Goal: Task Accomplishment & Management: Use online tool/utility

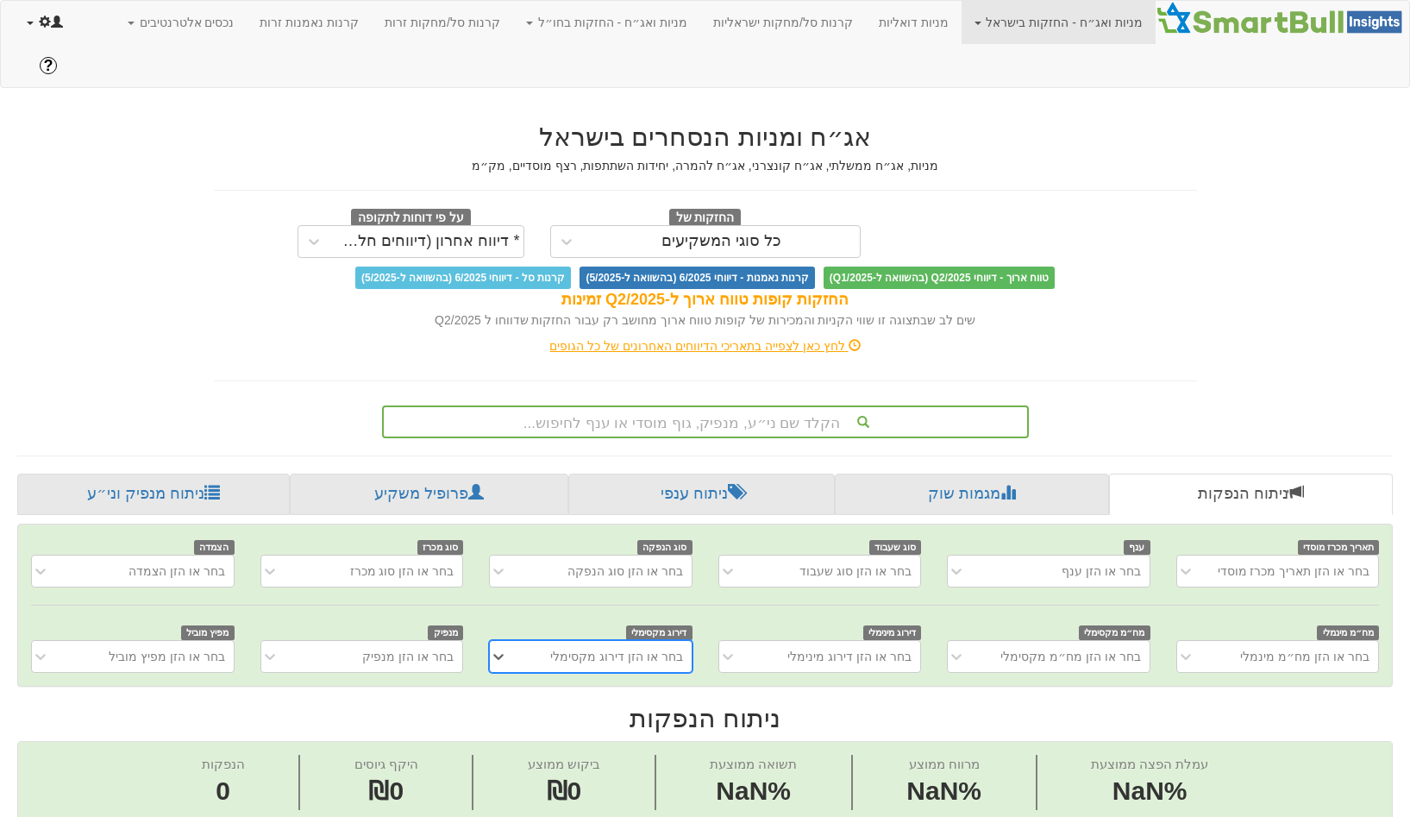
click at [48, 23] on span at bounding box center [45, 22] width 12 height 12
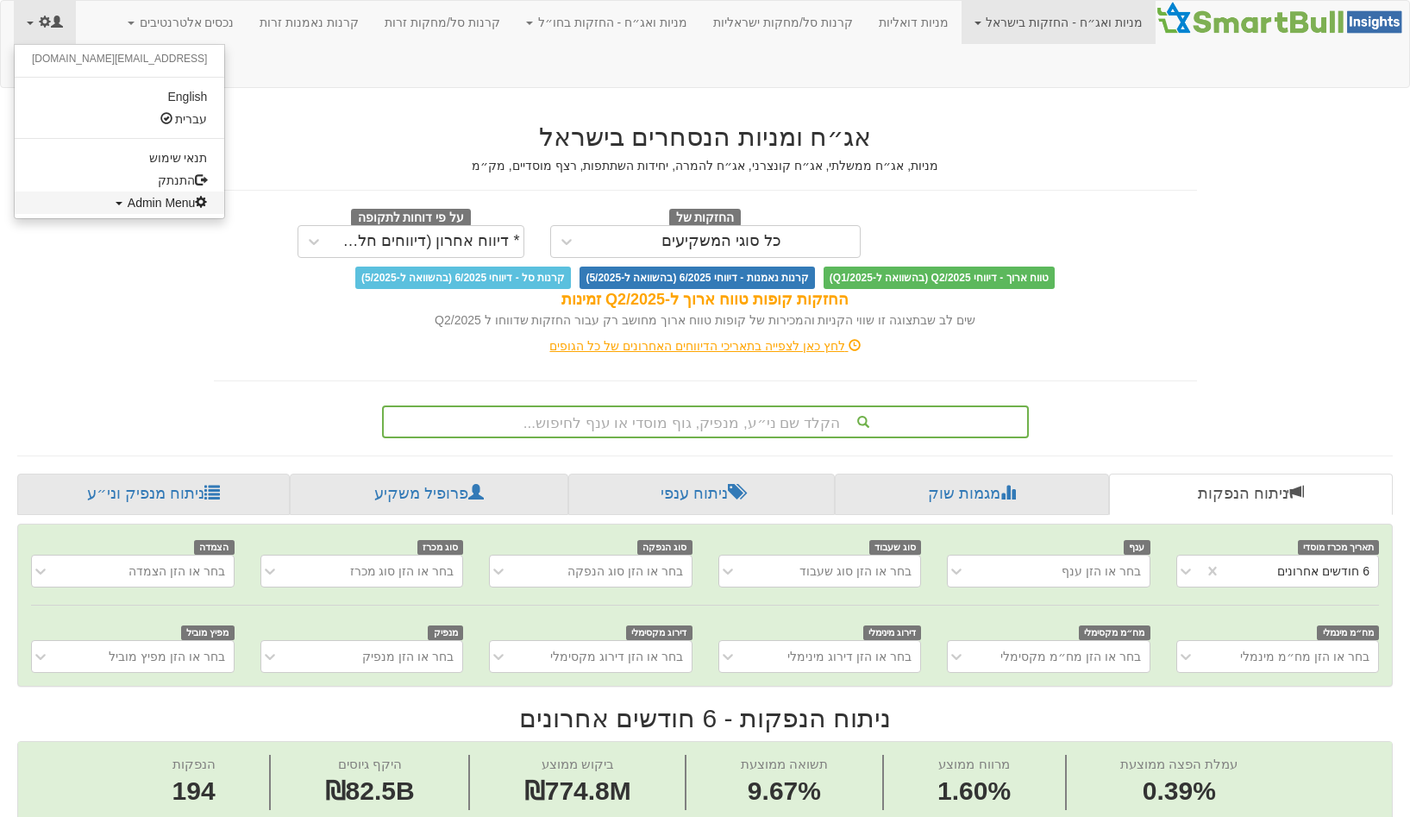
click at [128, 196] on span "Admin Menu" at bounding box center [168, 203] width 80 height 14
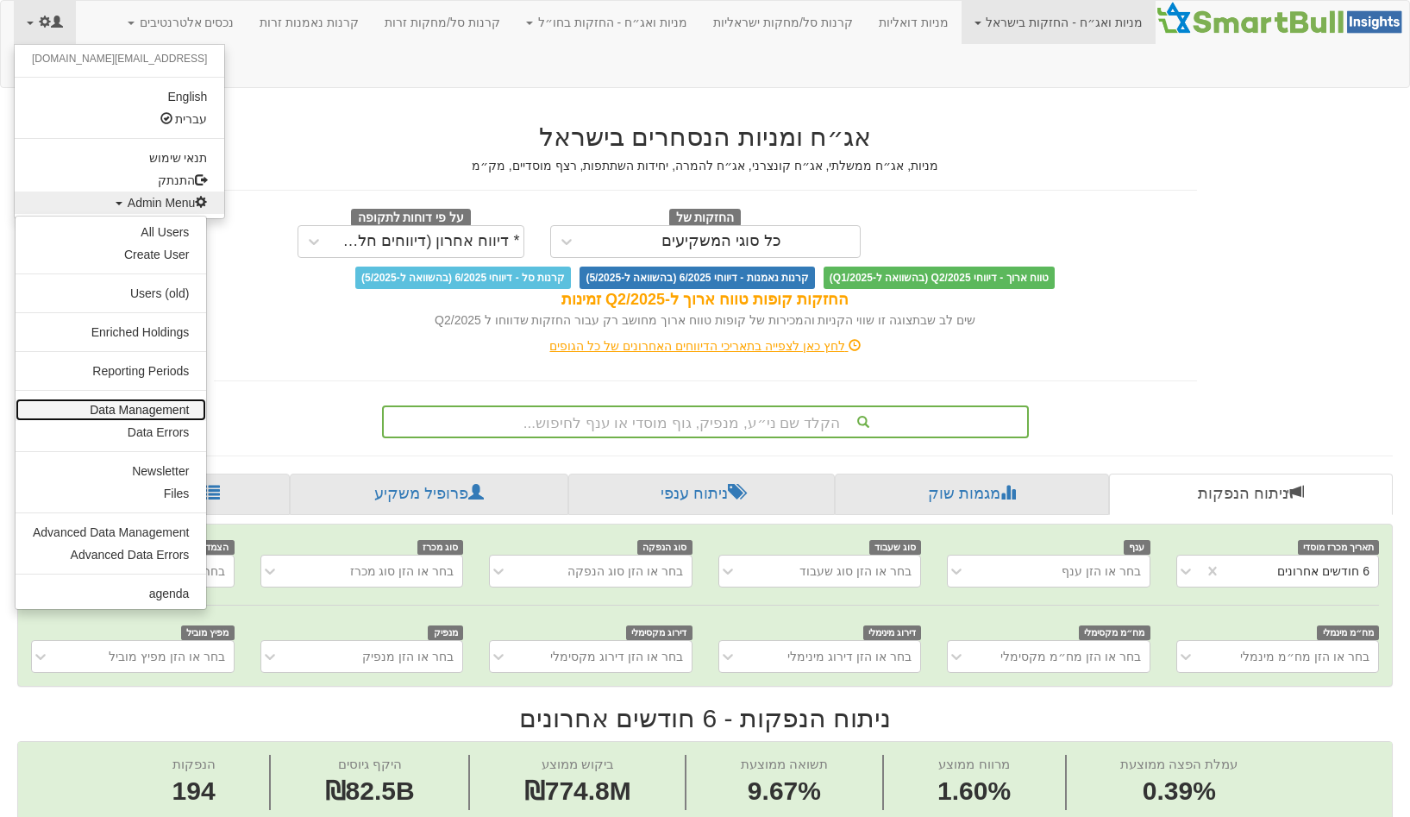
click at [154, 405] on link "Data Management" at bounding box center [111, 410] width 191 height 22
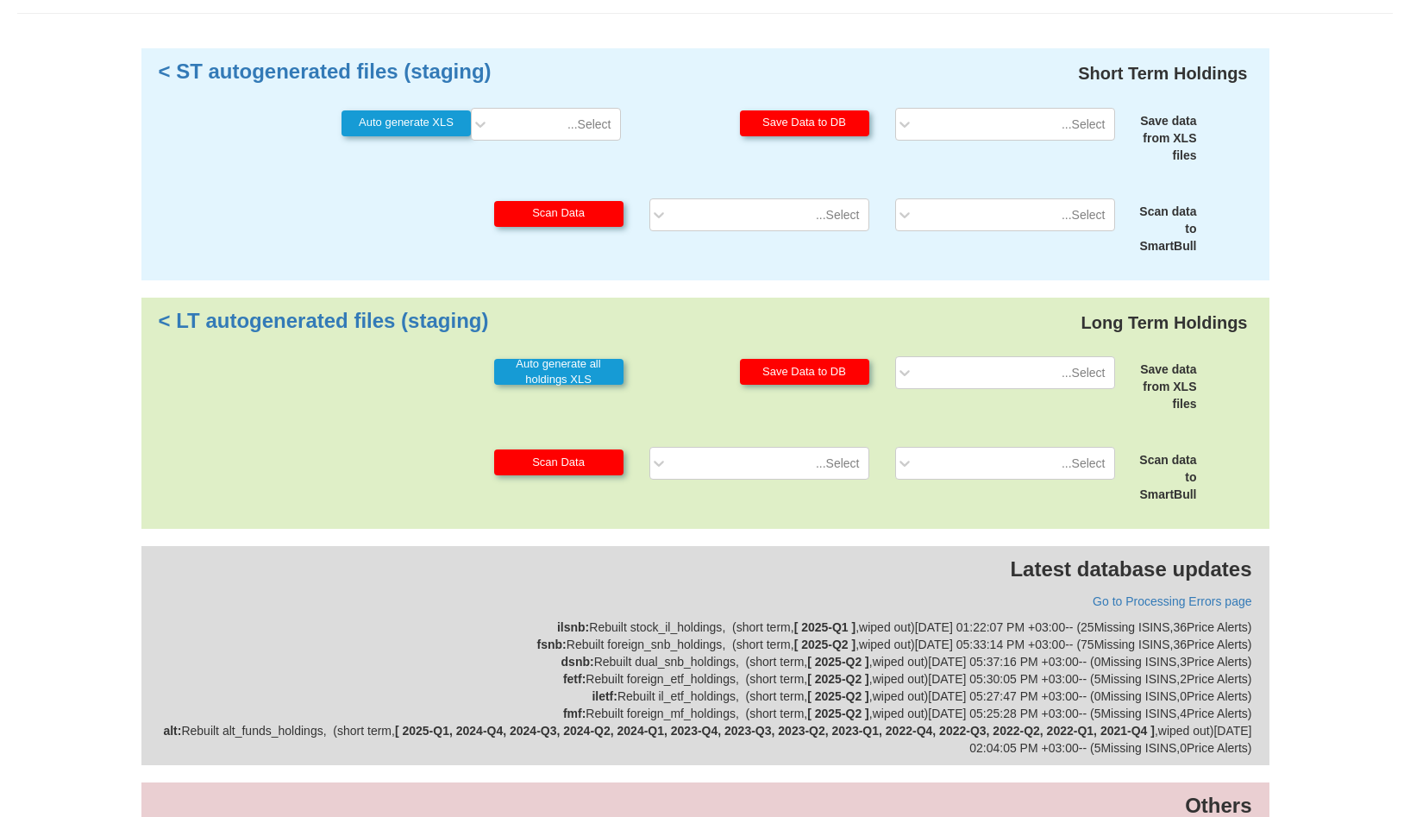
scroll to position [155, 0]
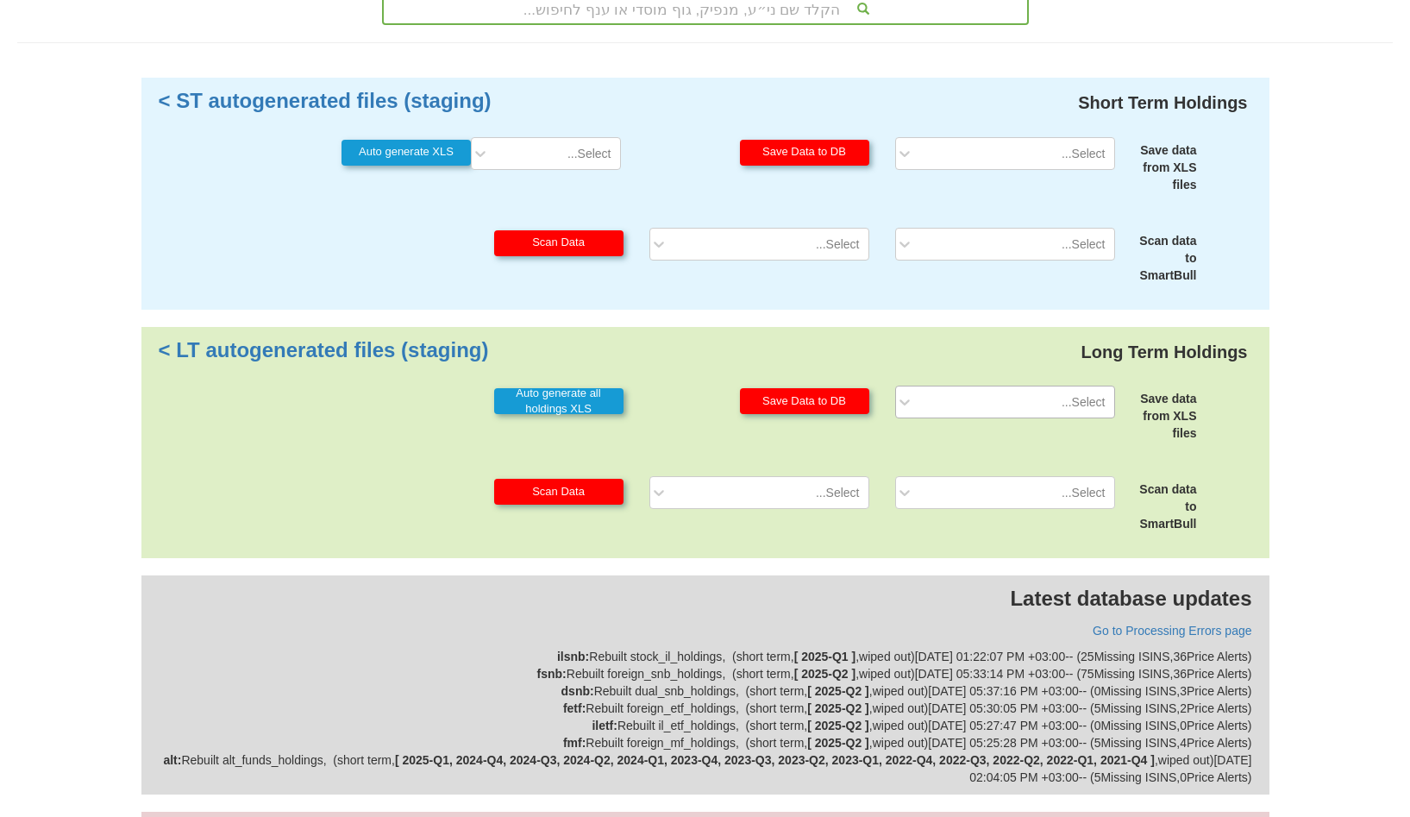
click at [1039, 388] on div "Select..." at bounding box center [1019, 402] width 192 height 28
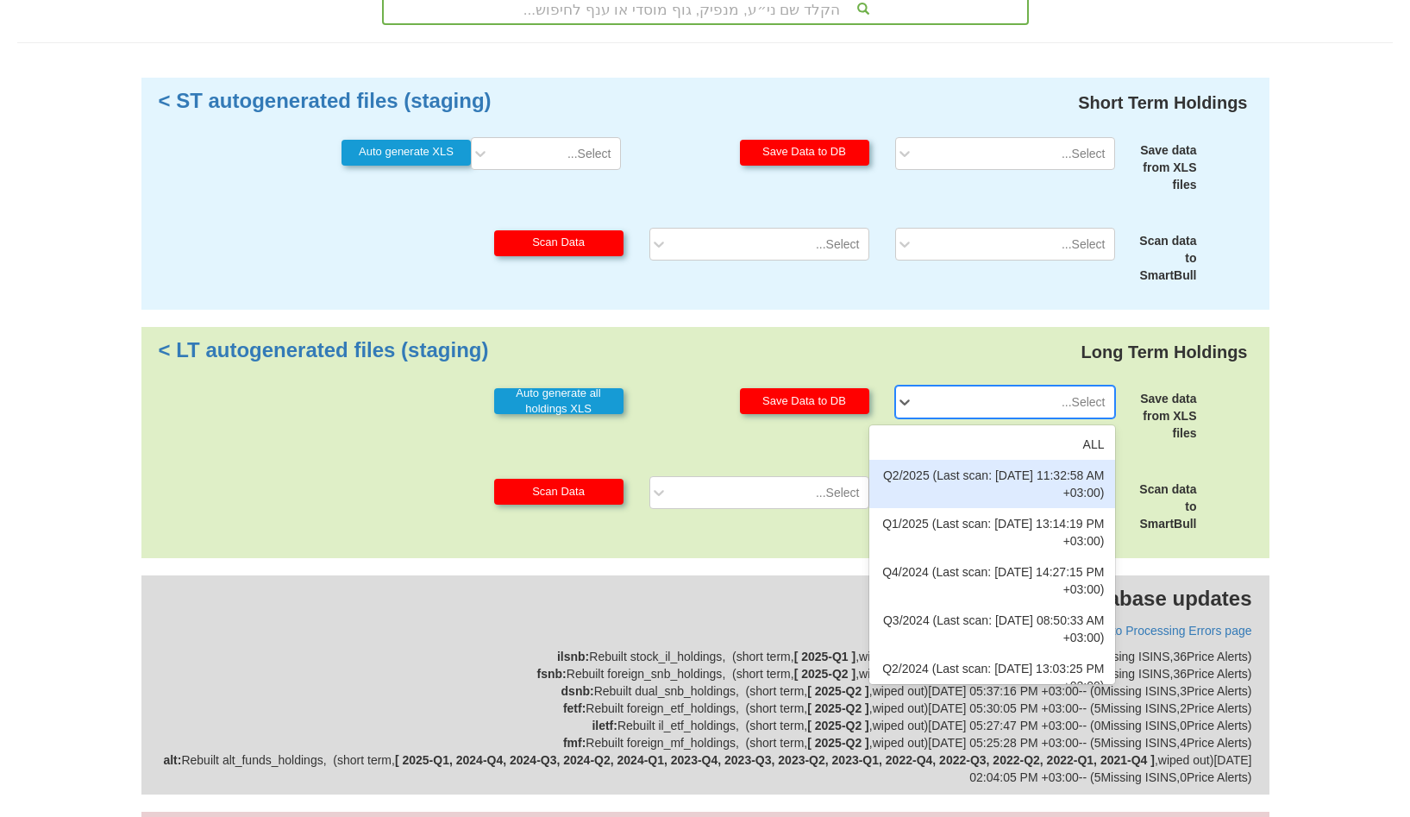
click at [1005, 460] on div "Q2/2025 (Last scan: 17/09/2025 11:32:58 AM +03:00)" at bounding box center [993, 484] width 246 height 48
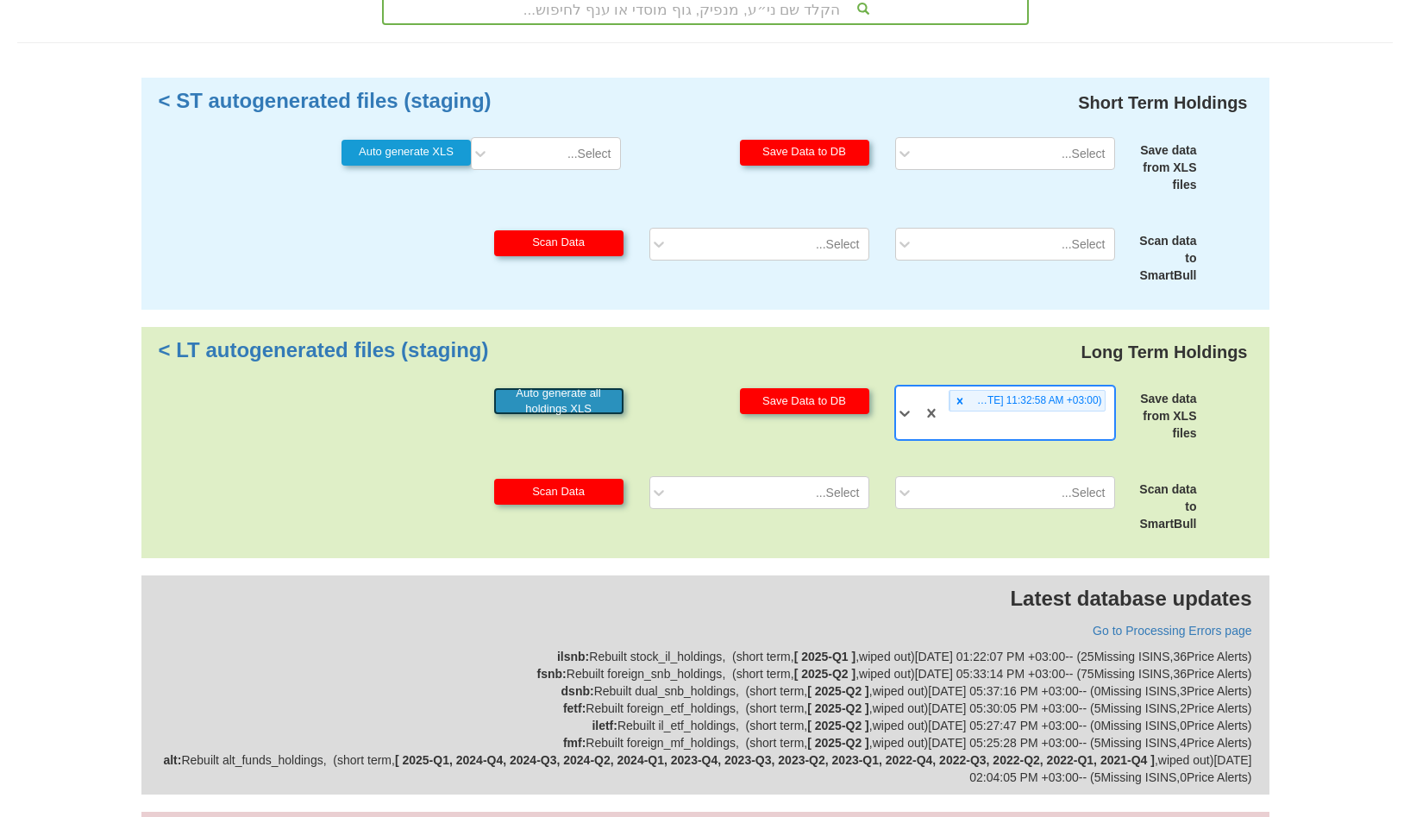
click at [580, 388] on button "Auto generate all holdings XLS" at bounding box center [558, 401] width 129 height 26
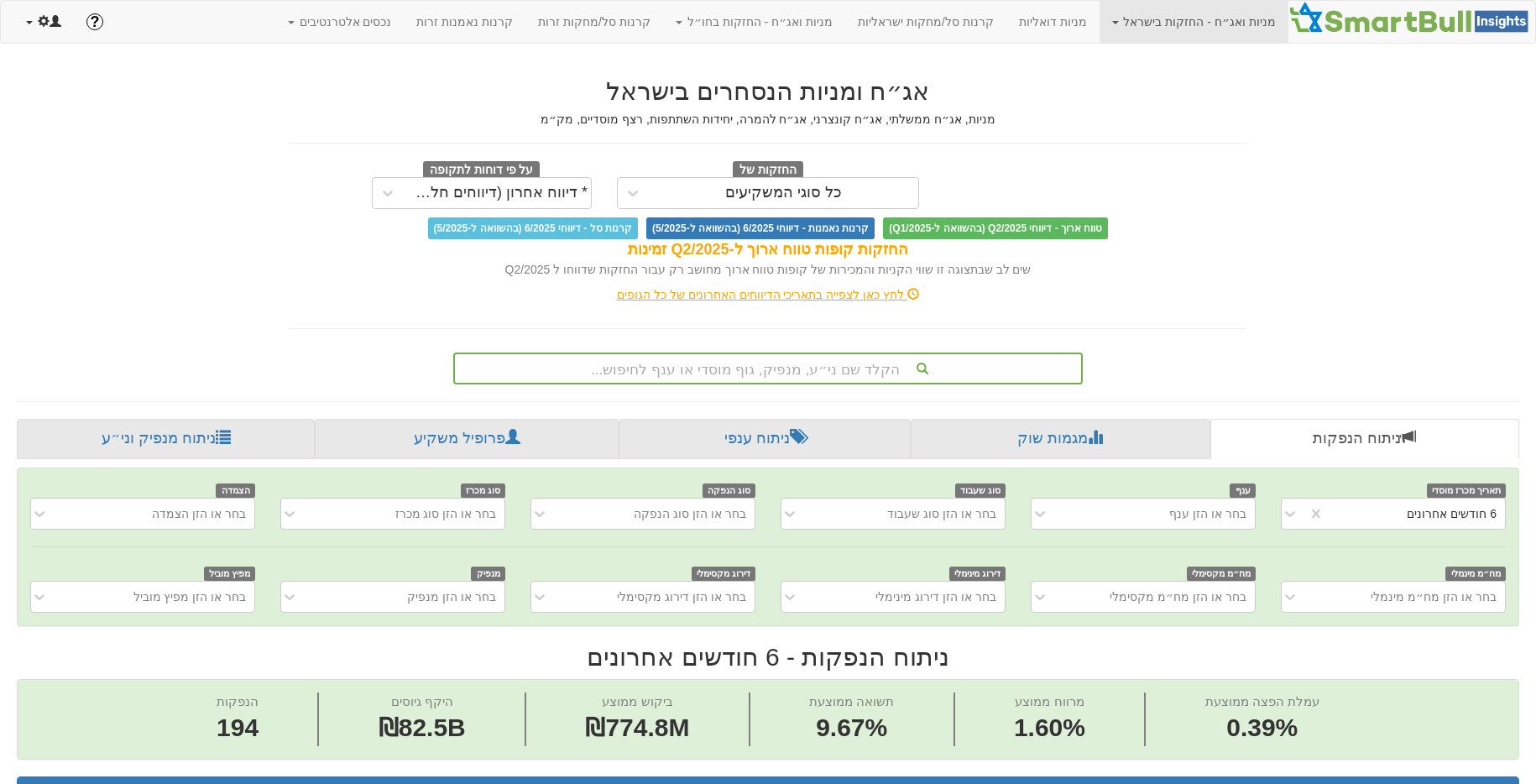
click at [59, 23] on span at bounding box center [55, 21] width 12 height 12
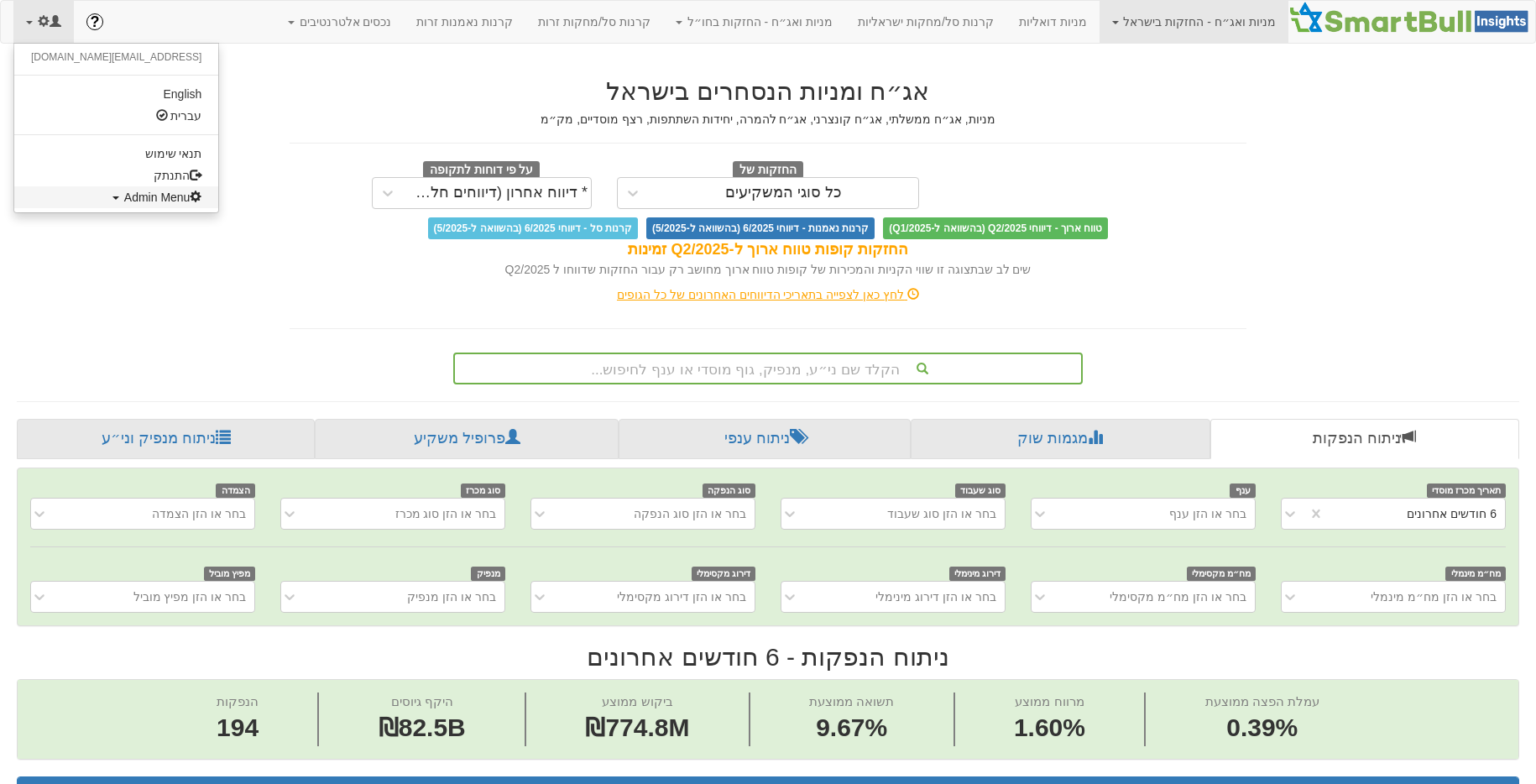
click at [125, 200] on span "Admin Menu" at bounding box center [163, 197] width 78 height 14
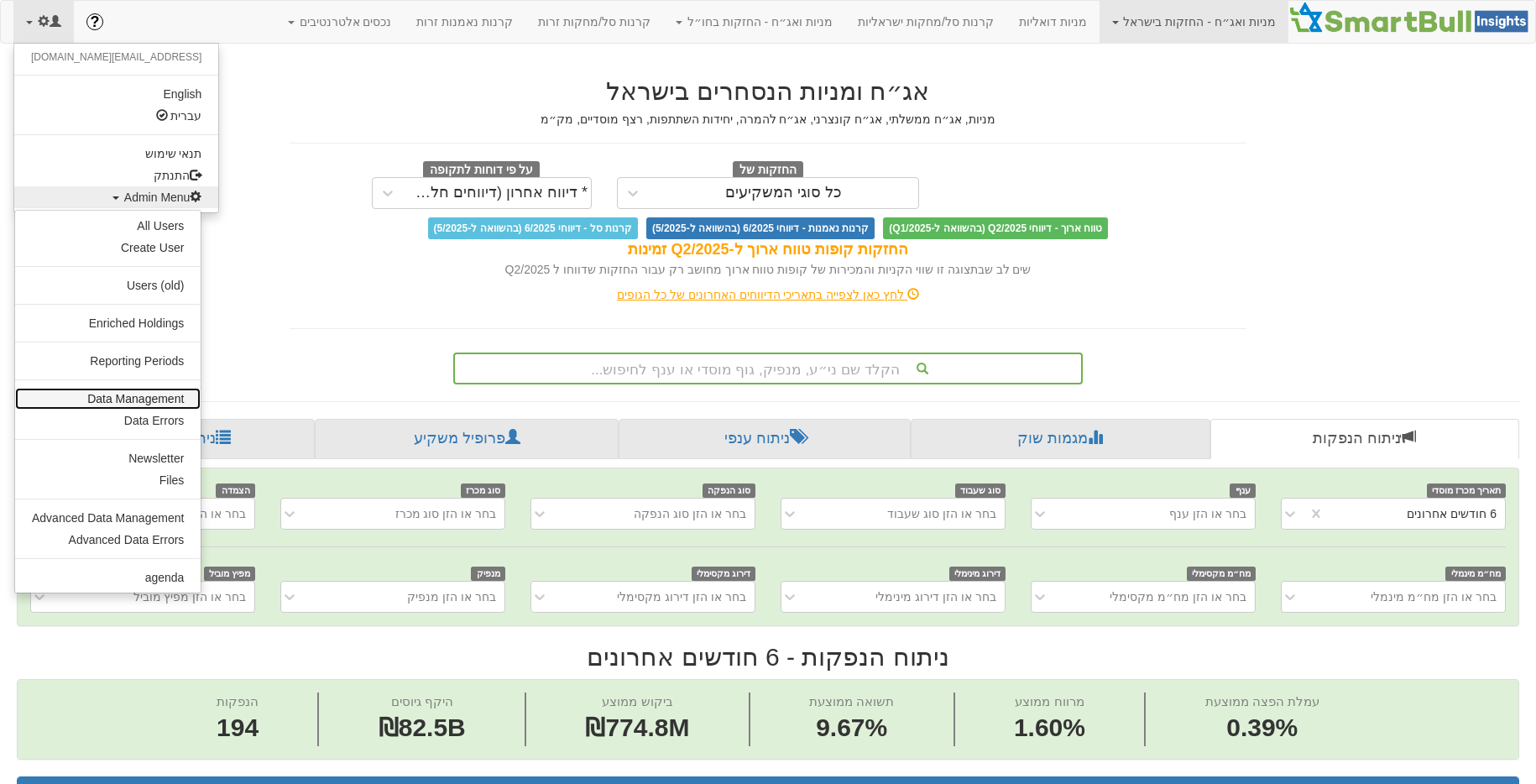
click at [94, 388] on link "Data Management" at bounding box center [108, 399] width 186 height 21
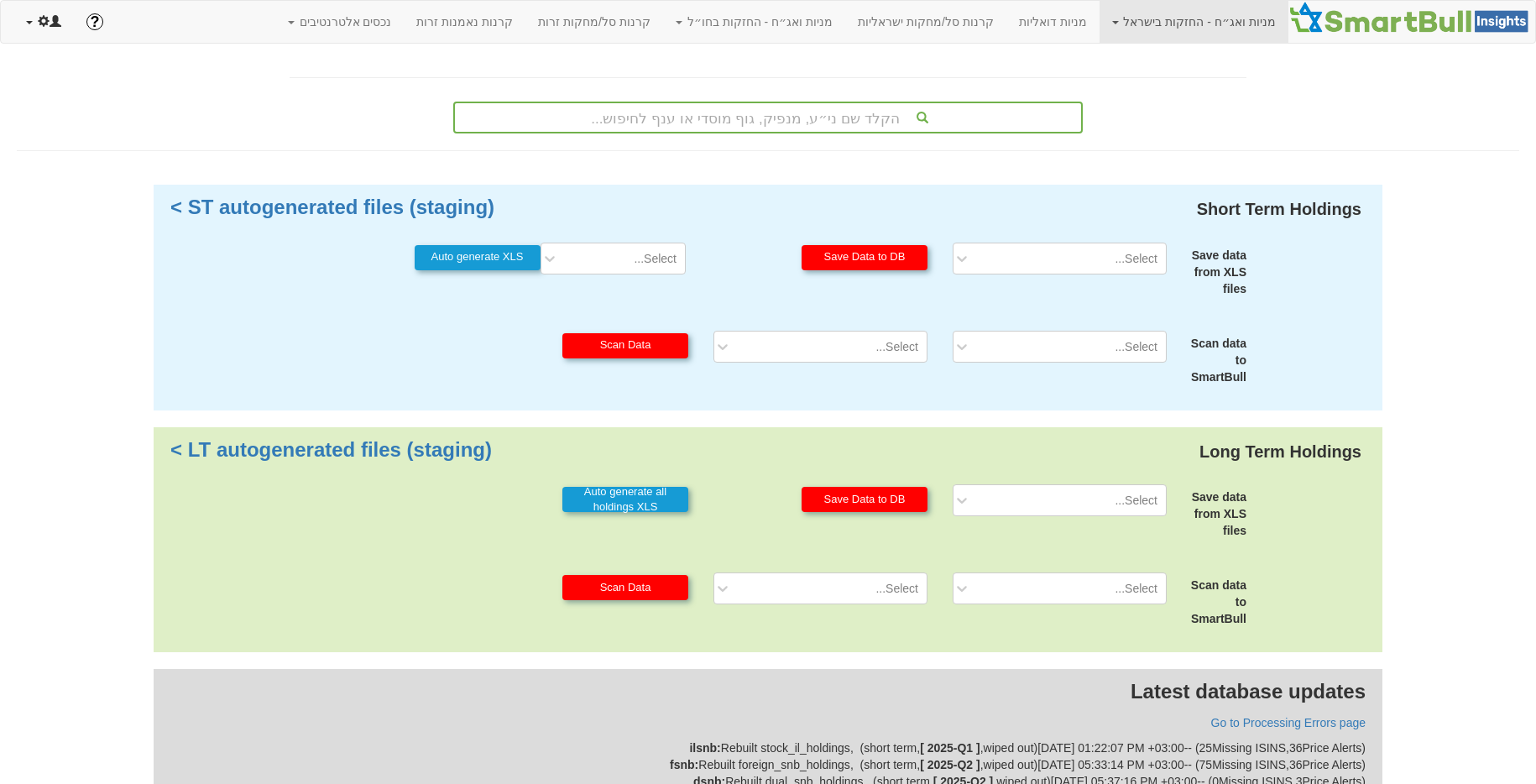
drag, startPoint x: 46, startPoint y: 27, endPoint x: 103, endPoint y: 152, distance: 137.4
click at [46, 27] on span at bounding box center [44, 21] width 12 height 12
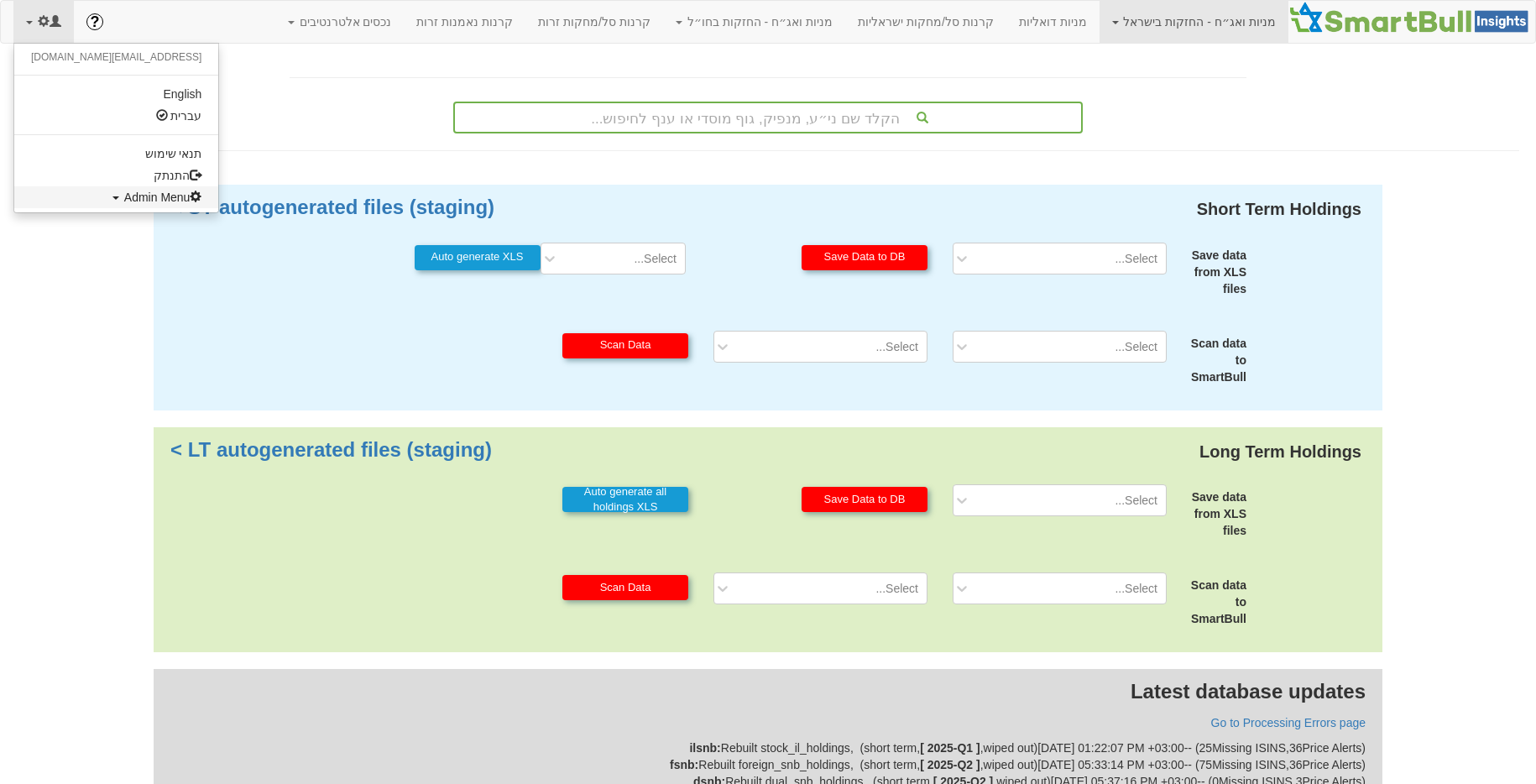
drag, startPoint x: 81, startPoint y: 199, endPoint x: 152, endPoint y: 305, distance: 127.6
click at [125, 200] on span "Admin Menu" at bounding box center [163, 197] width 78 height 14
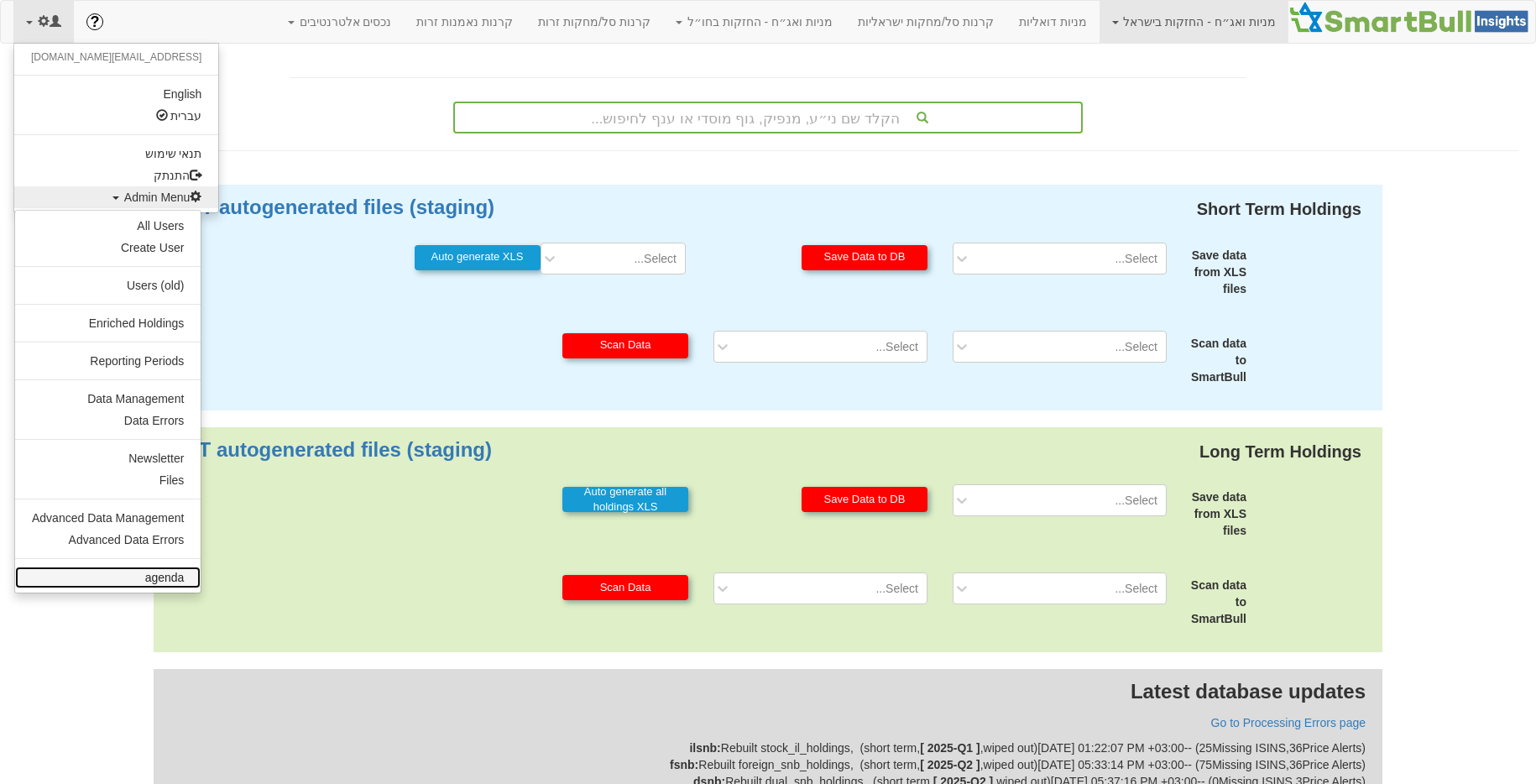
click at [164, 569] on link "agenda" at bounding box center [108, 577] width 186 height 21
